Goal: Task Accomplishment & Management: Manage account settings

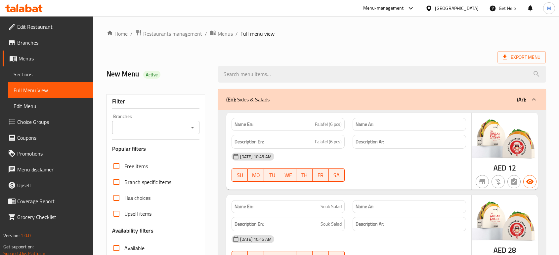
scroll to position [1481, 0]
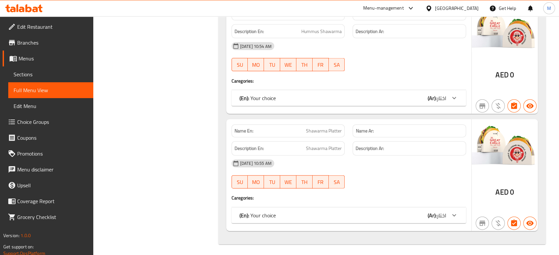
click at [409, 13] on div "Menu-management" at bounding box center [389, 8] width 62 height 16
click at [407, 9] on icon at bounding box center [411, 8] width 8 height 8
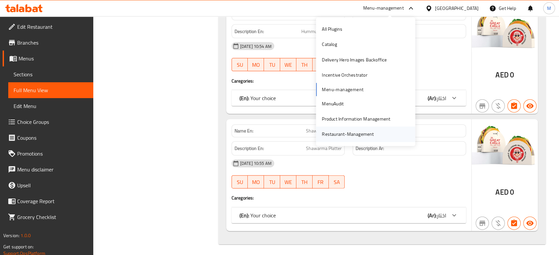
click at [339, 133] on div "Restaurant-Management" at bounding box center [348, 134] width 52 height 7
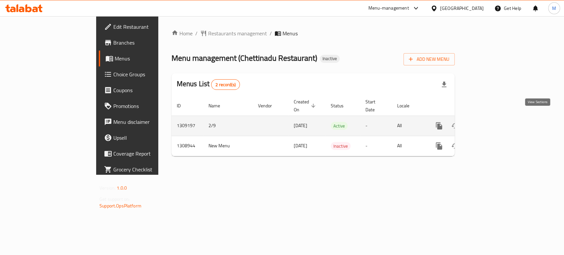
click at [491, 122] on icon "enhanced table" at bounding box center [487, 126] width 8 height 8
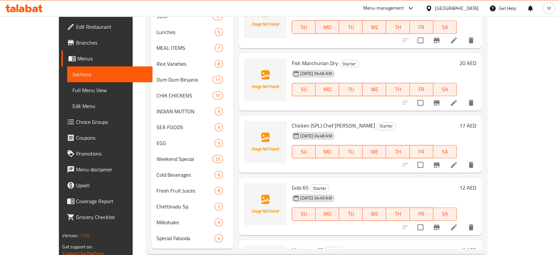
scroll to position [340, 0]
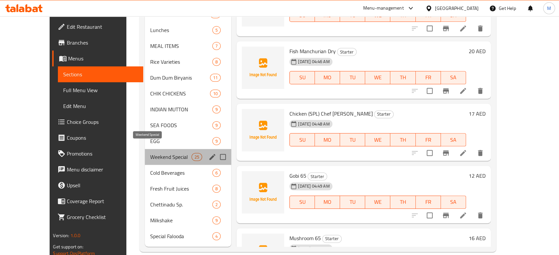
click at [150, 153] on span "Weekend Special" at bounding box center [170, 157] width 41 height 8
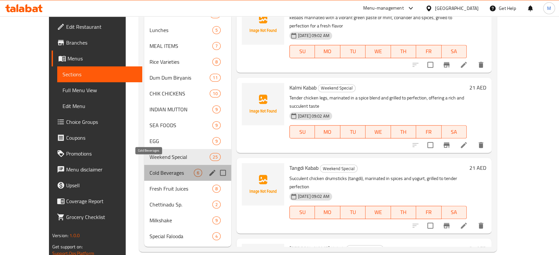
click at [149, 169] on span "Cold Beverages" at bounding box center [171, 173] width 44 height 8
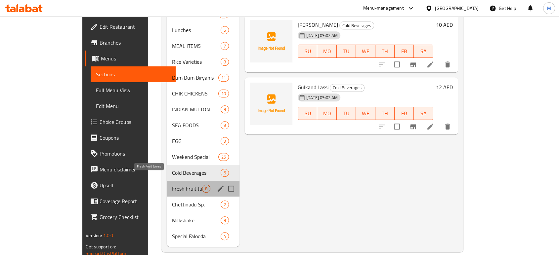
click at [172, 185] on span "Fresh Fruit Juices" at bounding box center [187, 189] width 30 height 8
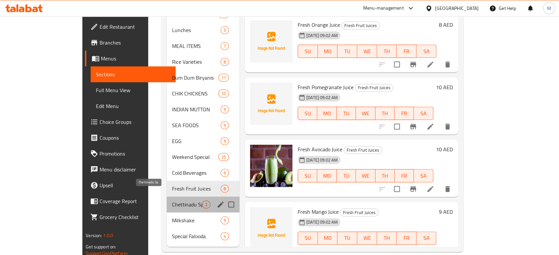
click at [172, 201] on span "Chettinadu Sp." at bounding box center [187, 205] width 30 height 8
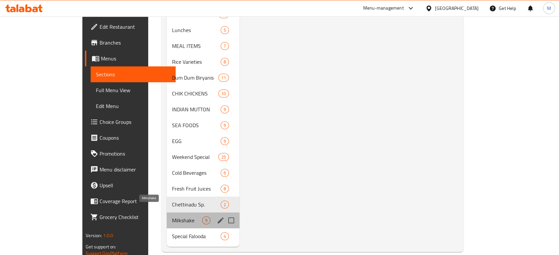
click at [172, 217] on span "Milkshake" at bounding box center [187, 221] width 30 height 8
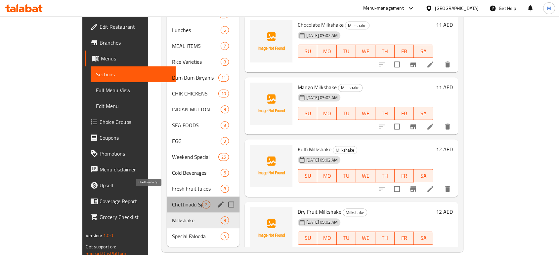
click at [172, 201] on span "Chettinadu Sp." at bounding box center [187, 205] width 30 height 8
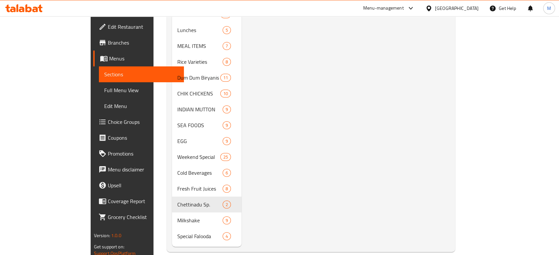
scroll to position [116, 0]
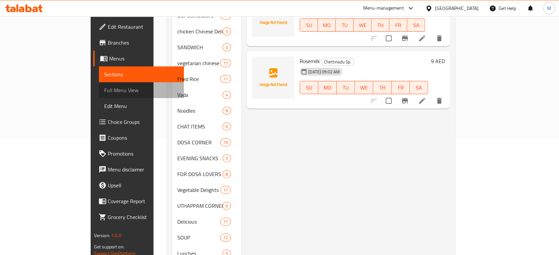
click at [104, 92] on span "Full Menu View" at bounding box center [141, 90] width 74 height 8
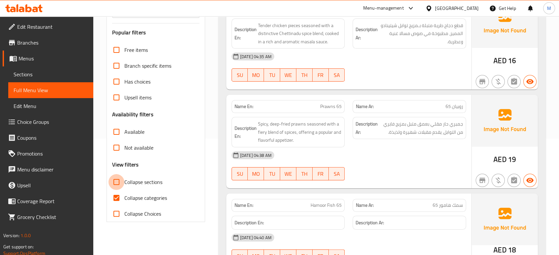
click at [116, 184] on input "Collapse sections" at bounding box center [116, 182] width 16 height 16
checkbox input "true"
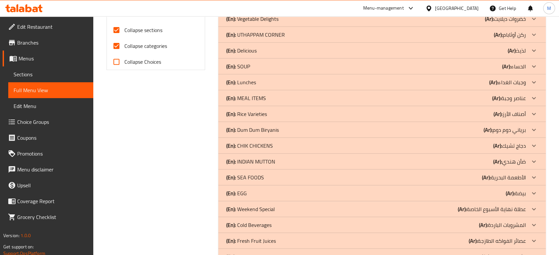
scroll to position [323, 0]
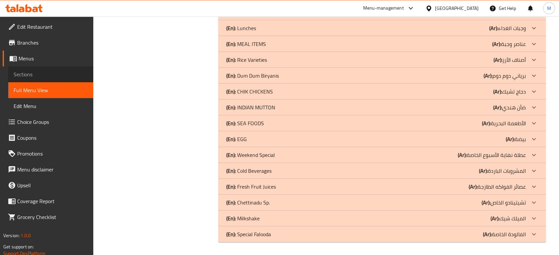
click at [40, 76] on span "Sections" at bounding box center [51, 74] width 74 height 8
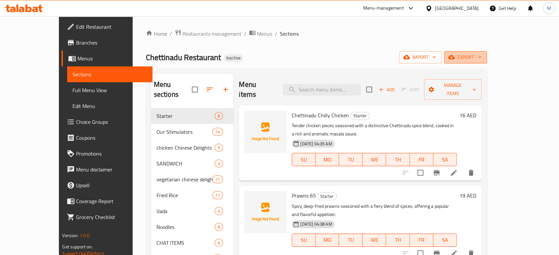
click at [481, 57] on span "export" at bounding box center [465, 57] width 32 height 8
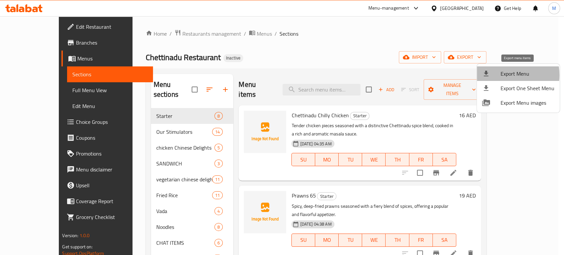
click at [505, 75] on span "Export Menu" at bounding box center [528, 74] width 54 height 8
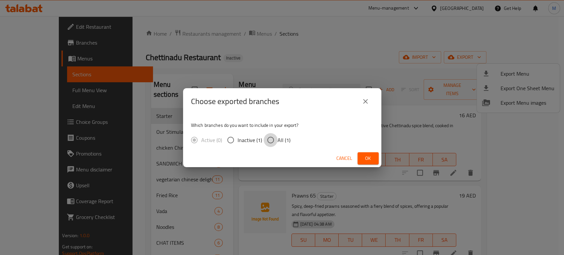
click at [271, 140] on input "All (1)" at bounding box center [271, 140] width 14 height 14
radio input "true"
click at [365, 100] on icon "close" at bounding box center [366, 102] width 8 height 8
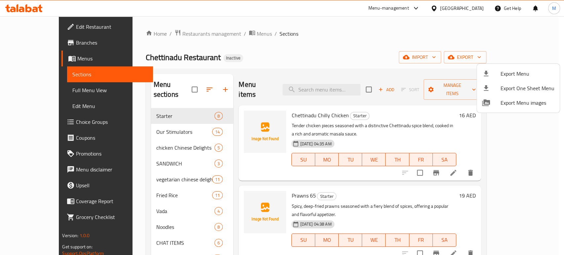
click at [559, 138] on div at bounding box center [282, 127] width 564 height 255
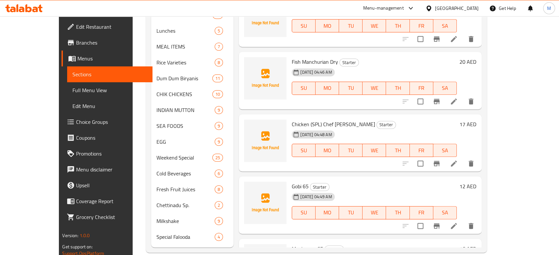
scroll to position [340, 0]
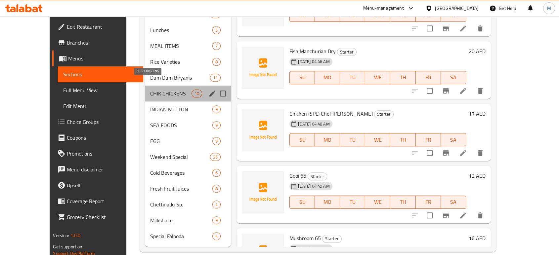
click at [150, 90] on span "CHIK CHICKENS" at bounding box center [170, 94] width 41 height 8
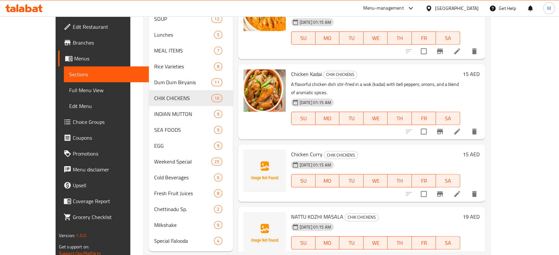
scroll to position [340, 0]
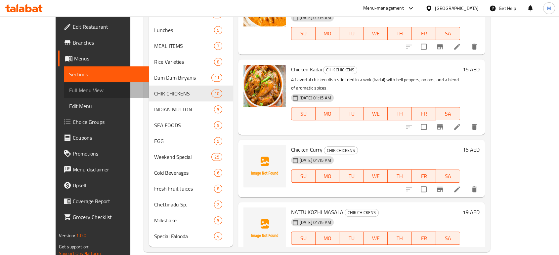
click at [69, 93] on span "Full Menu View" at bounding box center [106, 90] width 74 height 8
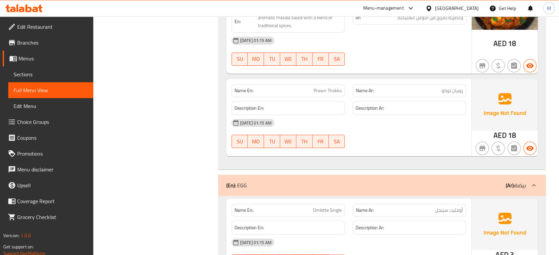
scroll to position [20225, 0]
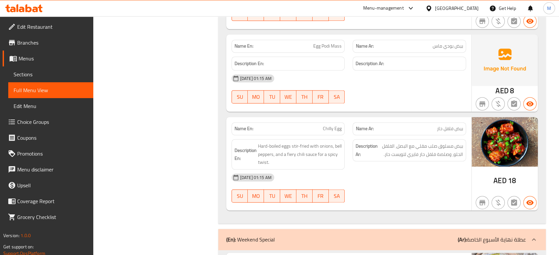
scroll to position [21029, 0]
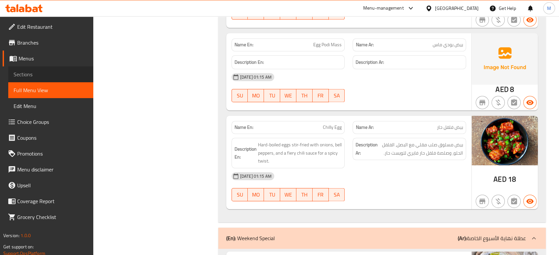
click at [22, 74] on span "Sections" at bounding box center [51, 74] width 74 height 8
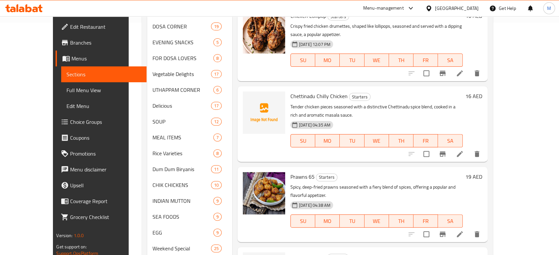
scroll to position [239, 0]
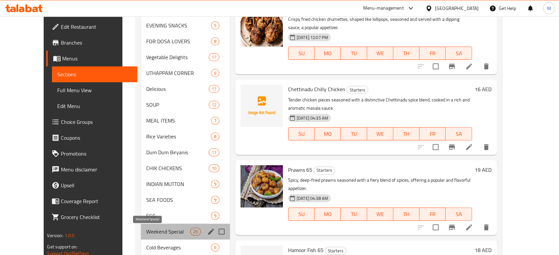
click at [146, 233] on span "Weekend Special" at bounding box center [168, 232] width 44 height 8
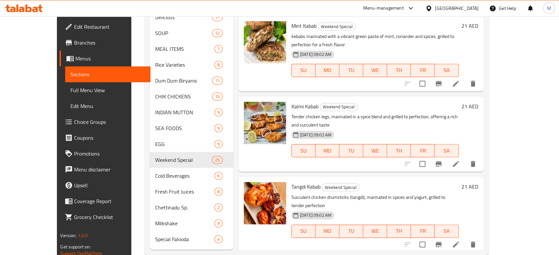
scroll to position [324, 0]
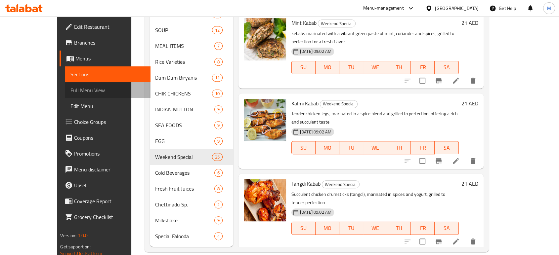
click at [70, 88] on span "Full Menu View" at bounding box center [107, 90] width 74 height 8
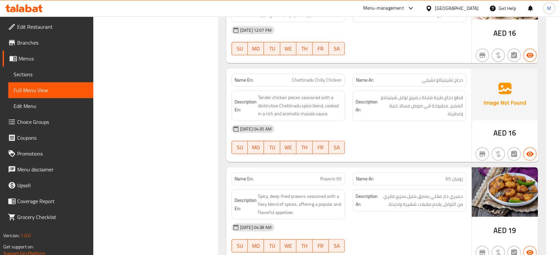
scroll to position [20960, 0]
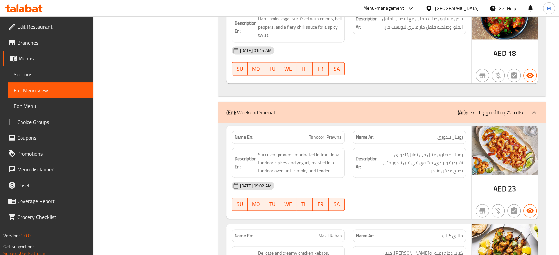
scroll to position [21063, 0]
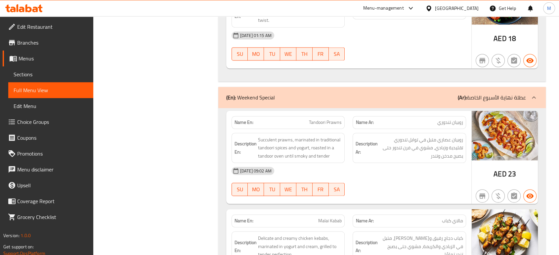
click at [32, 76] on span "Sections" at bounding box center [51, 74] width 74 height 8
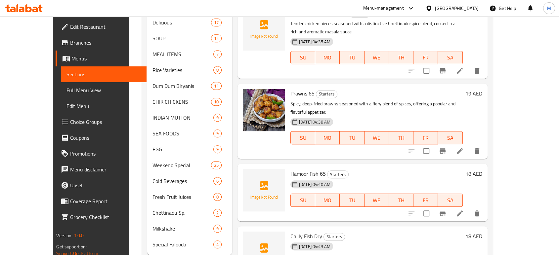
scroll to position [324, 0]
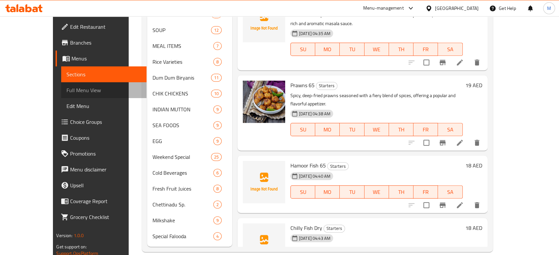
click at [66, 90] on span "Full Menu View" at bounding box center [103, 90] width 74 height 8
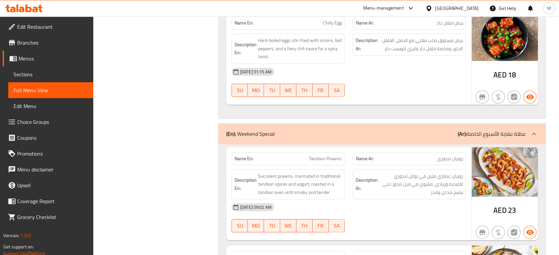
scroll to position [21034, 0]
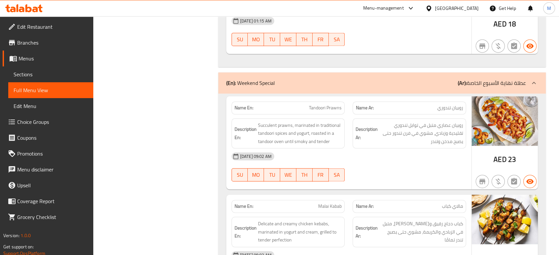
scroll to position [21092, 0]
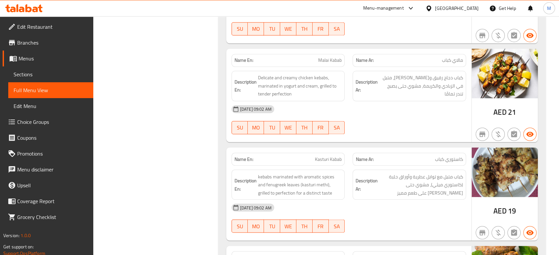
scroll to position [21225, 0]
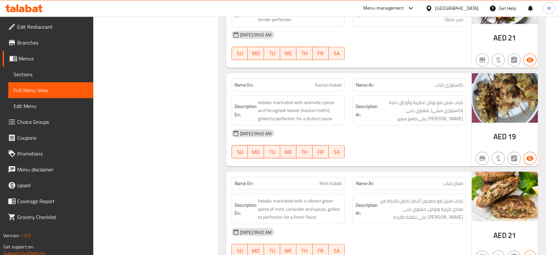
scroll to position [21313, 0]
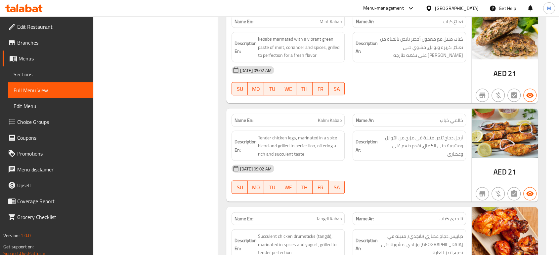
scroll to position [21474, 0]
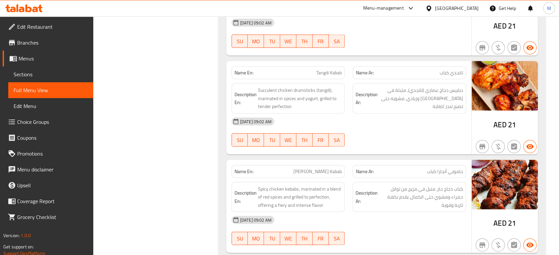
scroll to position [21607, 0]
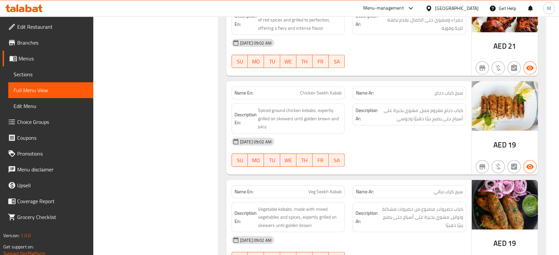
scroll to position [21798, 0]
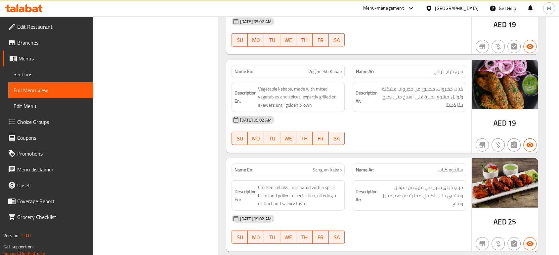
scroll to position [21915, 0]
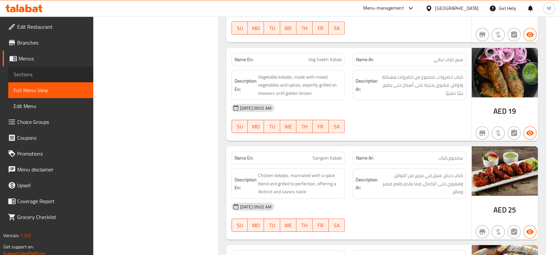
click at [30, 74] on span "Sections" at bounding box center [51, 74] width 74 height 8
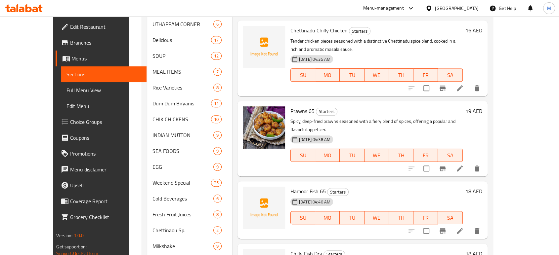
scroll to position [313, 0]
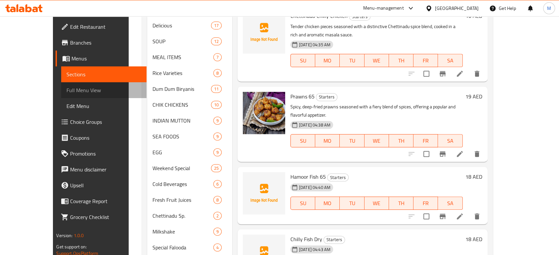
click at [66, 90] on span "Full Menu View" at bounding box center [103, 90] width 74 height 8
